Goal: Task Accomplishment & Management: Complete application form

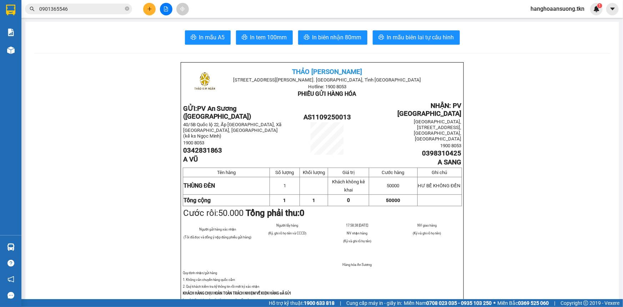
click at [150, 6] on icon "plus" at bounding box center [149, 8] width 5 height 5
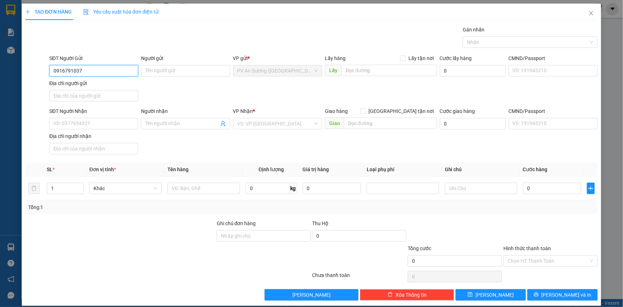
type input "0916791037"
click at [182, 66] on input "Người gửi" at bounding box center [185, 70] width 89 height 11
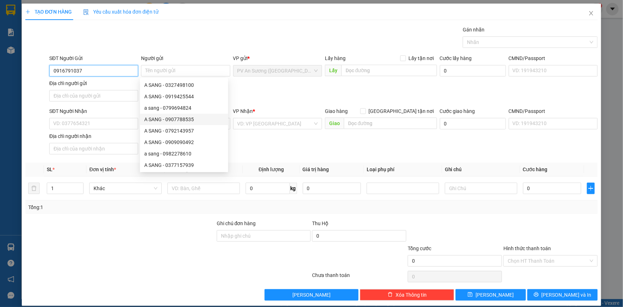
click at [89, 69] on input "0916791037" at bounding box center [93, 70] width 89 height 11
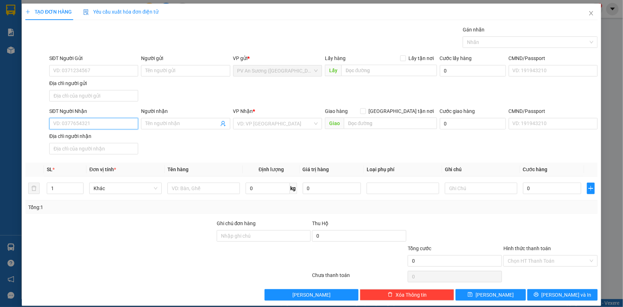
paste input "0916791037"
type input "0916791037"
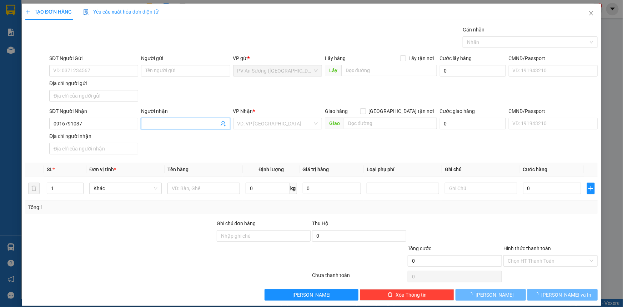
click at [146, 125] on input "Người nhận" at bounding box center [181, 124] width 73 height 8
type input "A"
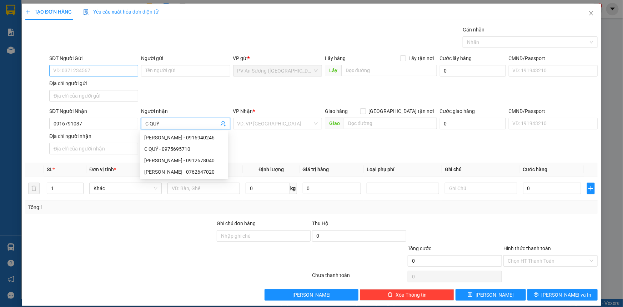
type input "C QUÝ"
click at [85, 71] on input "SĐT Người Gửi" at bounding box center [93, 70] width 89 height 11
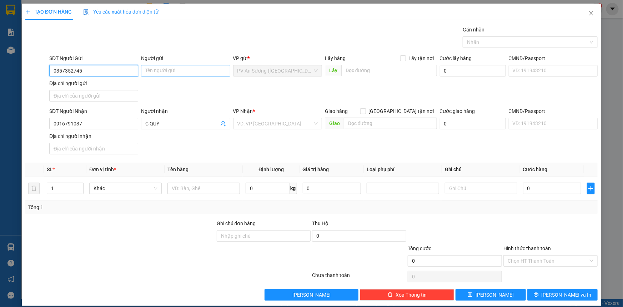
type input "0357352745"
click at [169, 73] on input "Người gửi" at bounding box center [185, 70] width 89 height 11
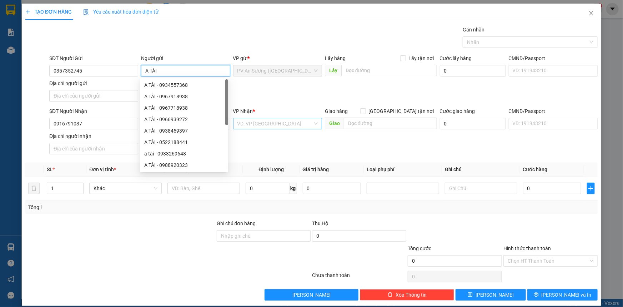
type input "A TÀI"
click at [254, 118] on div "VD: VP [GEOGRAPHIC_DATA]" at bounding box center [277, 123] width 89 height 11
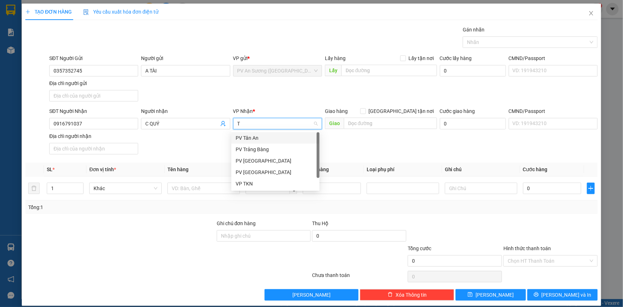
type input "TN"
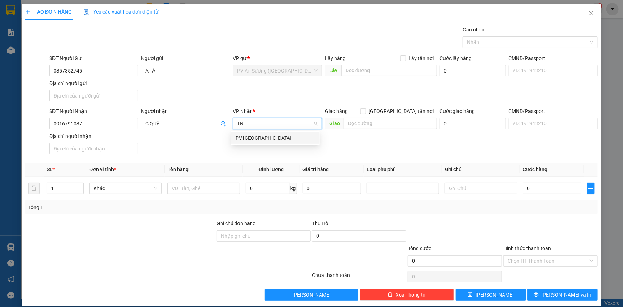
click at [259, 143] on div "PV [GEOGRAPHIC_DATA]" at bounding box center [275, 137] width 88 height 11
click at [214, 179] on td at bounding box center [204, 188] width 78 height 24
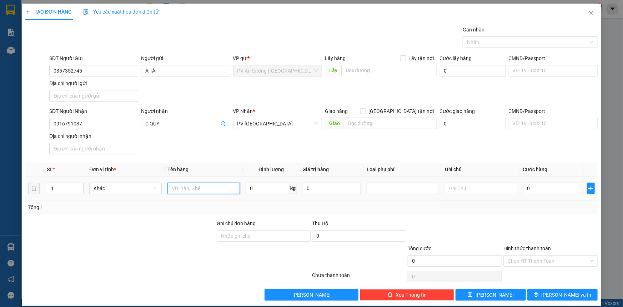
click at [214, 191] on input "text" at bounding box center [204, 188] width 73 height 11
click at [432, 192] on div at bounding box center [403, 188] width 69 height 9
type input "GIẤY TỜ"
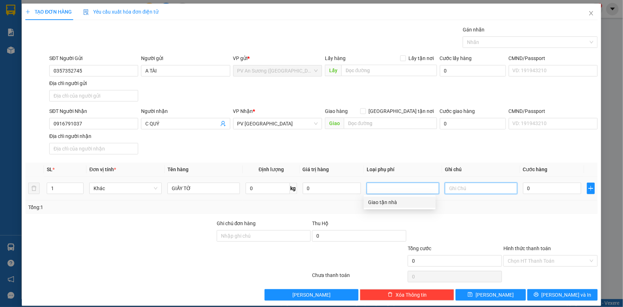
click at [448, 193] on input "text" at bounding box center [481, 188] width 73 height 11
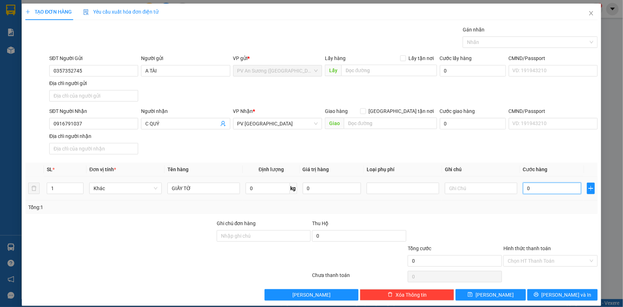
click at [536, 191] on input "0" at bounding box center [552, 188] width 58 height 11
type input "2"
type input "20"
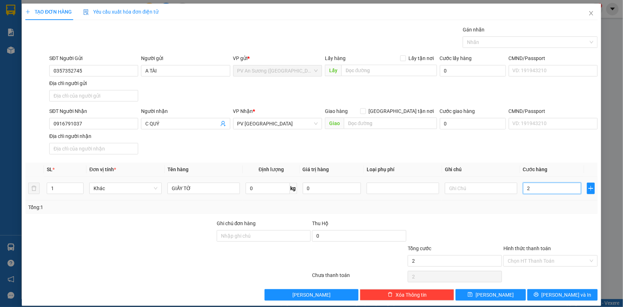
type input "20"
type input "20.000"
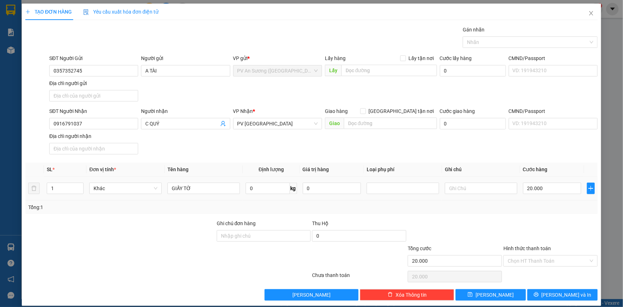
click at [536, 215] on div "Transit Pickup Surcharge Ids Transit Deliver Surcharge Ids Transit Deliver Surc…" at bounding box center [311, 163] width 573 height 275
click at [476, 186] on input "text" at bounding box center [481, 188] width 73 height 11
type input "HƯ MẤT KHÔNG ĐỀN"
click at [523, 263] on input "Hình thức thanh toán" at bounding box center [548, 260] width 81 height 11
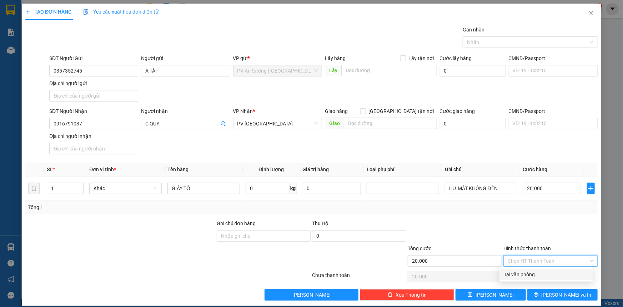
click at [519, 277] on div "Tại văn phòng" at bounding box center [546, 274] width 85 height 8
type input "0"
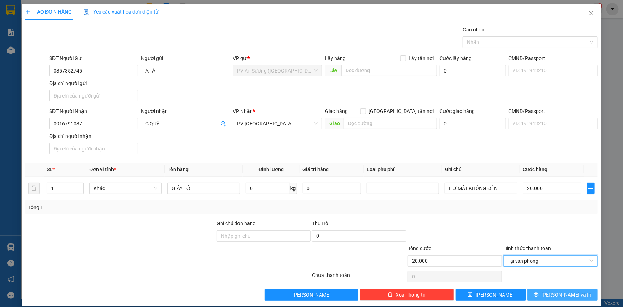
click at [533, 293] on button "[PERSON_NAME] và In" at bounding box center [563, 294] width 70 height 11
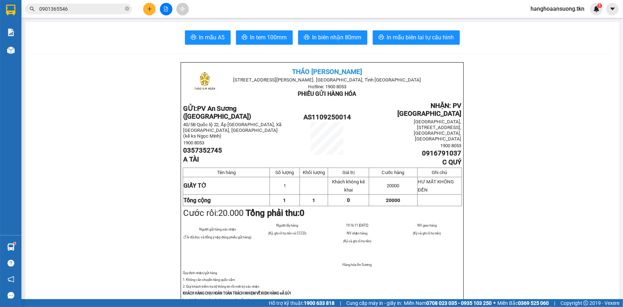
click at [67, 2] on div "Kết quả tìm kiếm ( 10 ) Bộ lọc Mã ĐH Trạng thái Món hàng Thu hộ Tổng cước Chưa …" at bounding box center [311, 9] width 623 height 18
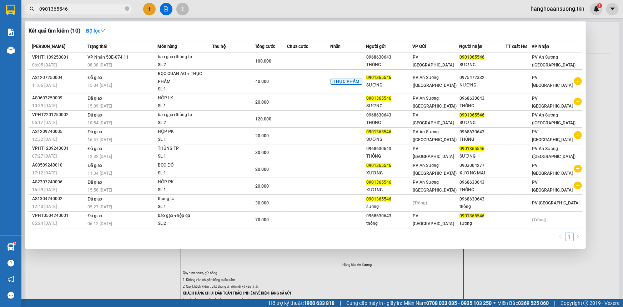
click at [66, 10] on input "0901365546" at bounding box center [81, 9] width 84 height 8
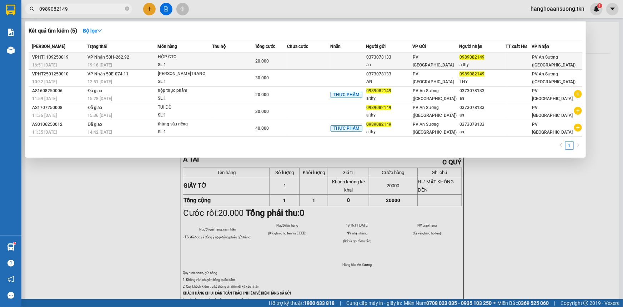
type input "0989082149"
click at [182, 60] on div "HỘP GTO" at bounding box center [185, 57] width 54 height 8
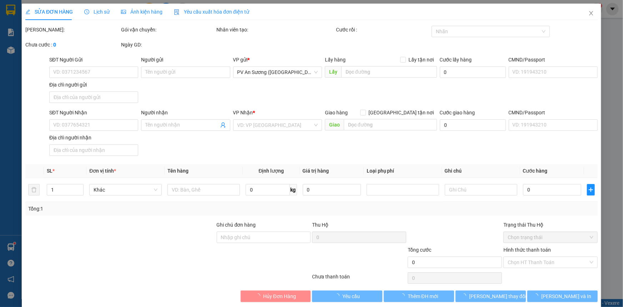
type input "0373078133"
type input "an"
type input "0989082149"
type input "a thy"
type input "20.000"
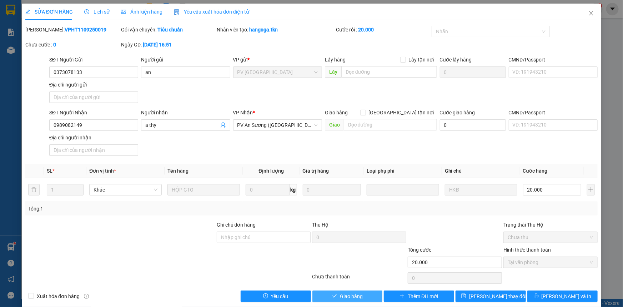
click at [350, 295] on span "Giao hàng" at bounding box center [351, 296] width 23 height 8
